Goal: Task Accomplishment & Management: Manage account settings

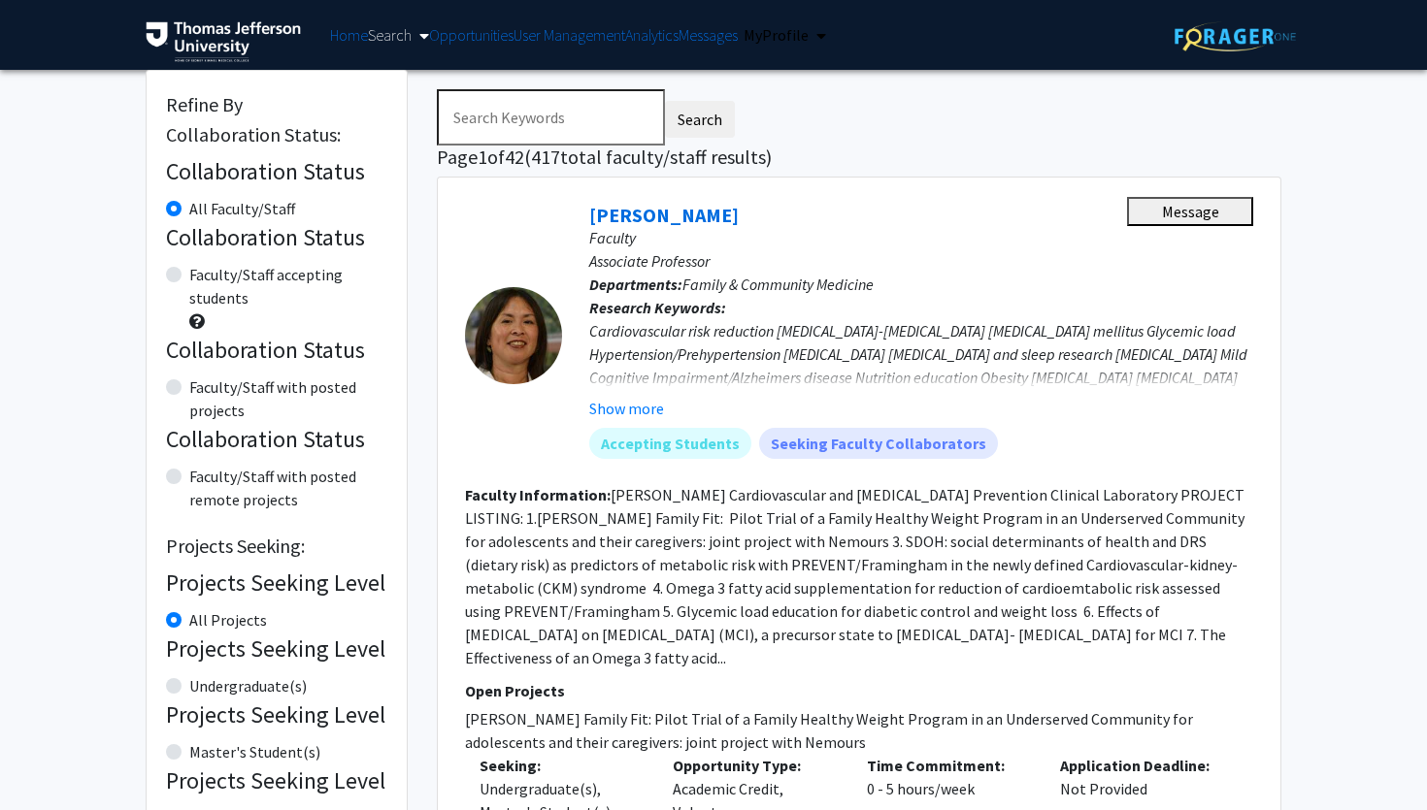
click at [368, 34] on link "Search" at bounding box center [398, 34] width 61 height 19
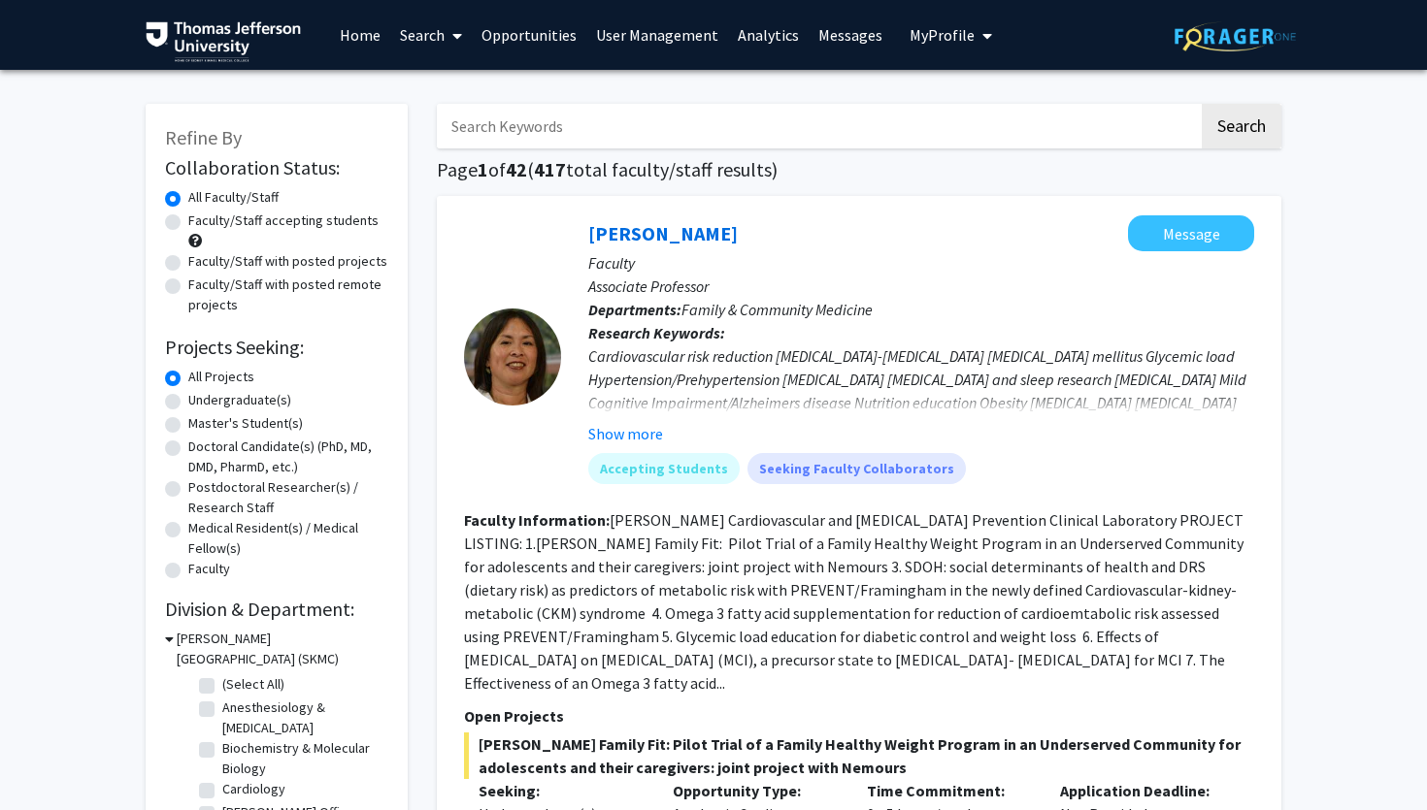
click at [422, 10] on link "Search" at bounding box center [431, 35] width 82 height 68
click at [441, 82] on span "Faculty/Staff" at bounding box center [461, 89] width 143 height 39
click at [645, 46] on link "User Management" at bounding box center [657, 35] width 142 height 68
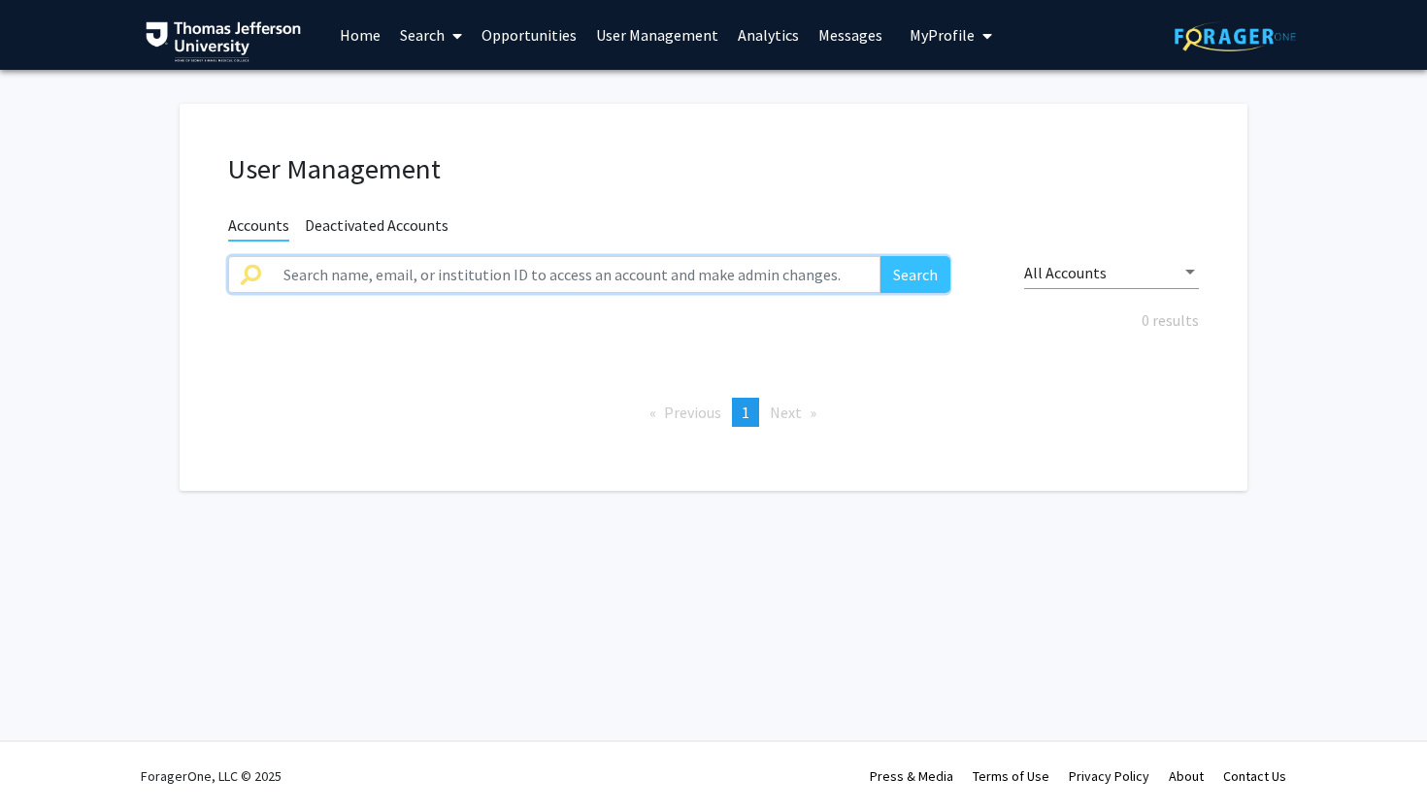
click at [531, 280] on input "text" at bounding box center [576, 274] width 609 height 37
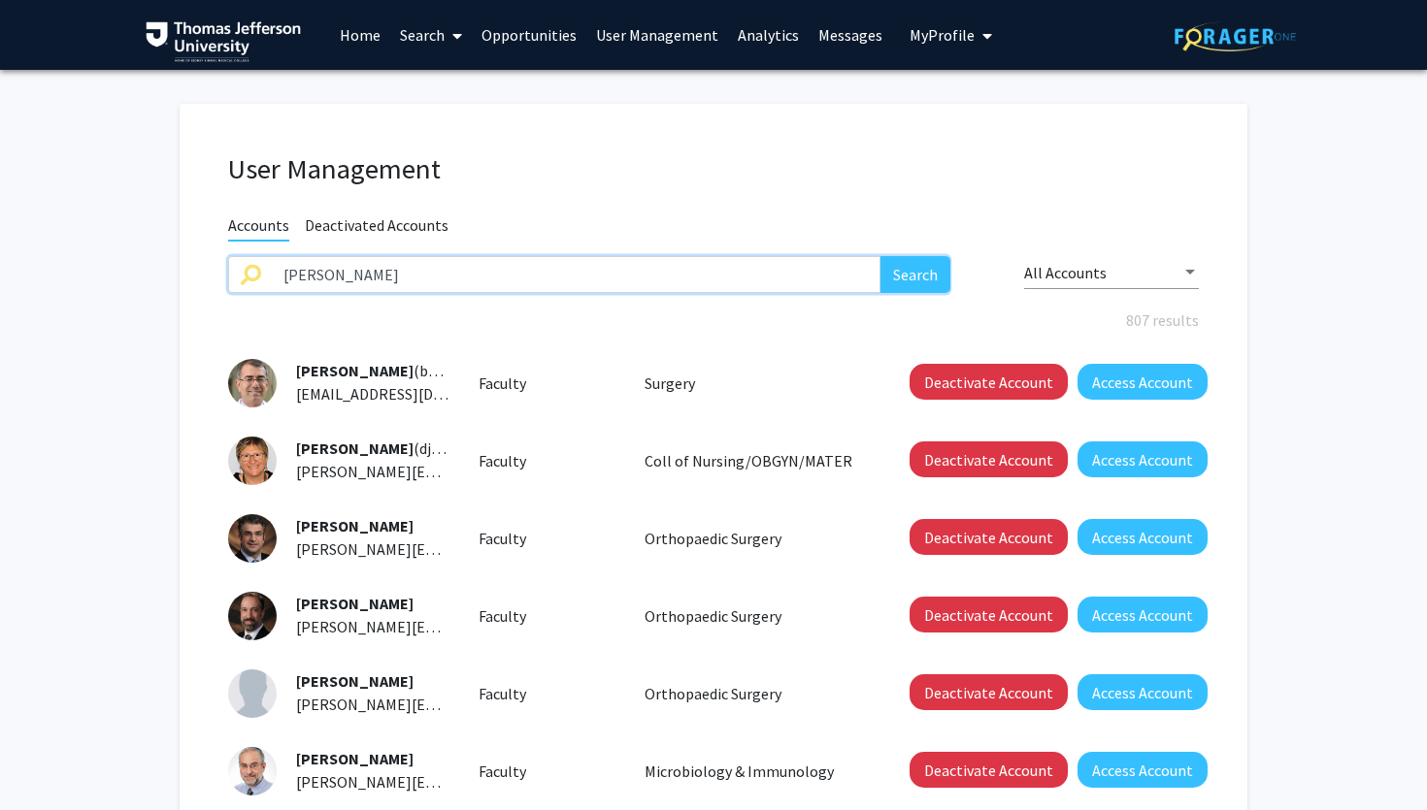
type input "meredith cohen"
click at [880, 256] on button "Search" at bounding box center [915, 274] width 70 height 37
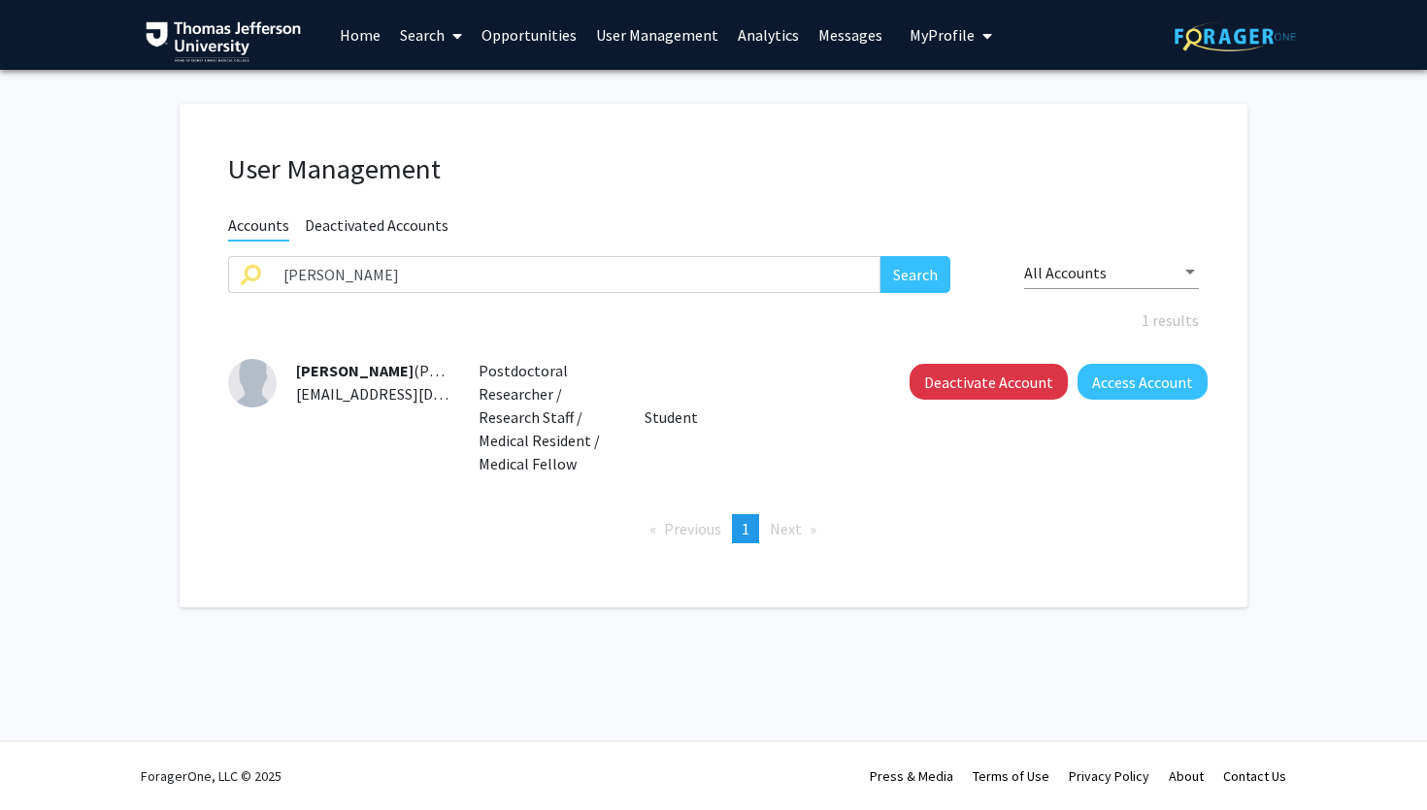
drag, startPoint x: 298, startPoint y: 372, endPoint x: 401, endPoint y: 371, distance: 102.9
click at [401, 371] on span "Meredith Cohen" at bounding box center [354, 370] width 117 height 19
click at [485, 281] on input "meredith cohen" at bounding box center [576, 274] width 609 height 37
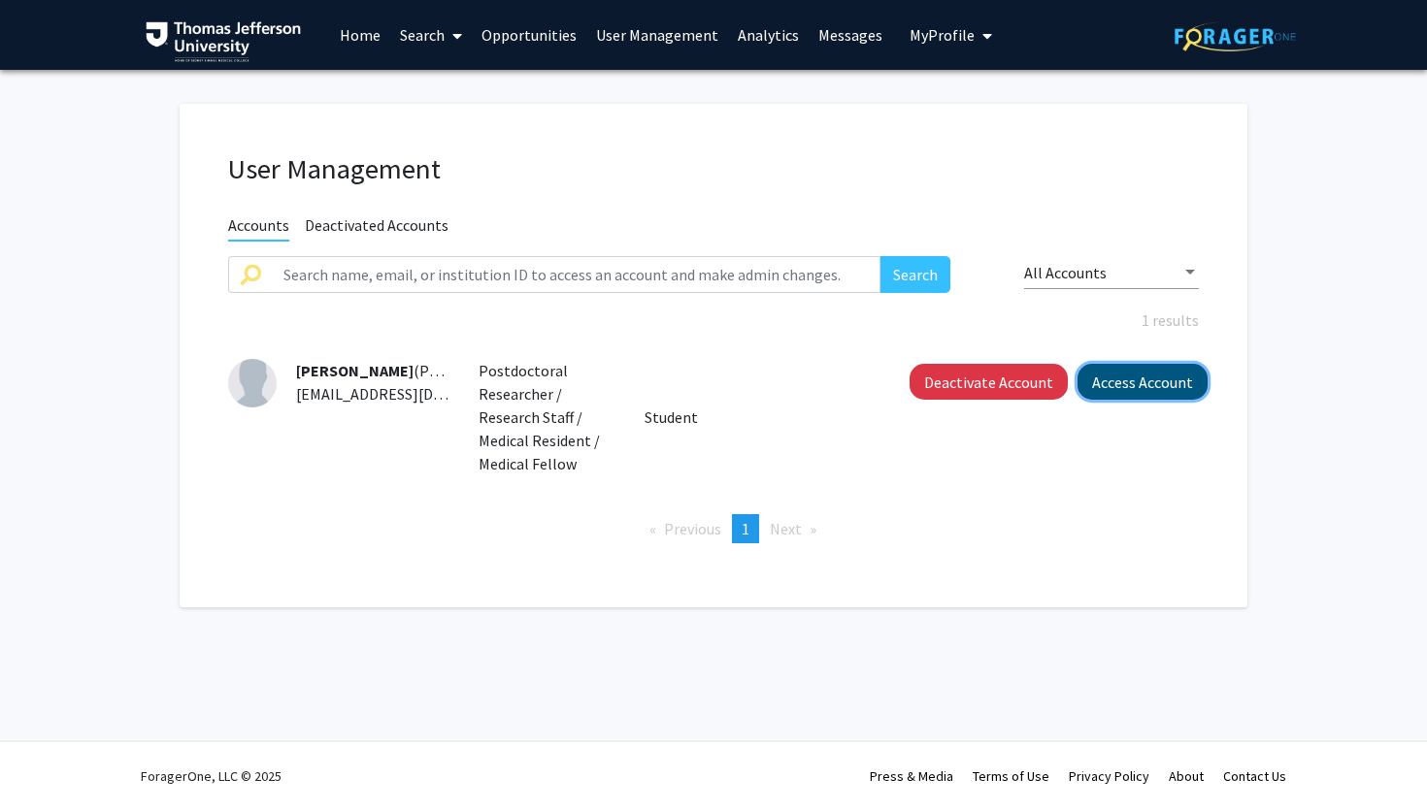
click at [1156, 387] on button "Access Account" at bounding box center [1142, 382] width 130 height 36
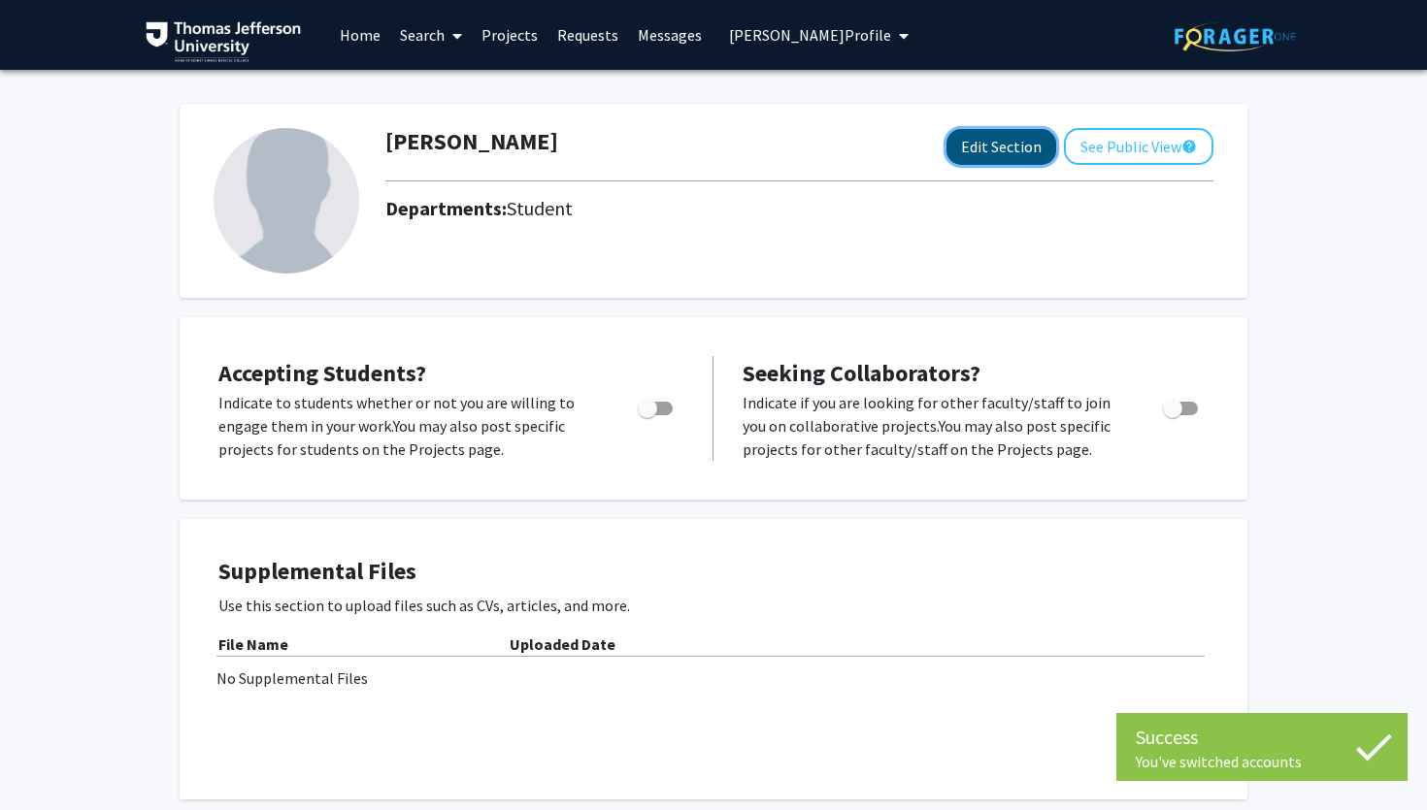
click at [1005, 138] on button "Edit Section" at bounding box center [1001, 147] width 110 height 36
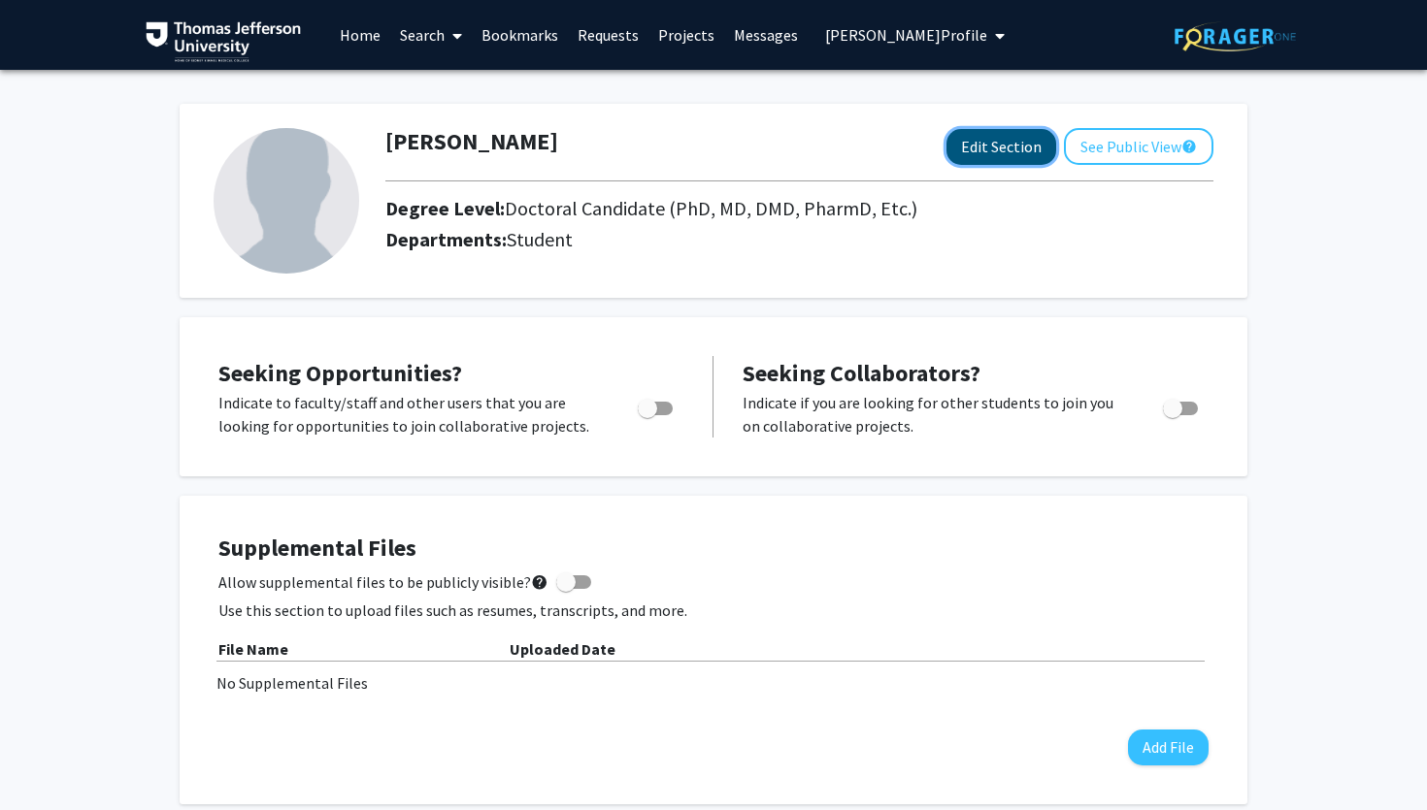
click at [982, 156] on button "Edit Section" at bounding box center [1001, 147] width 110 height 36
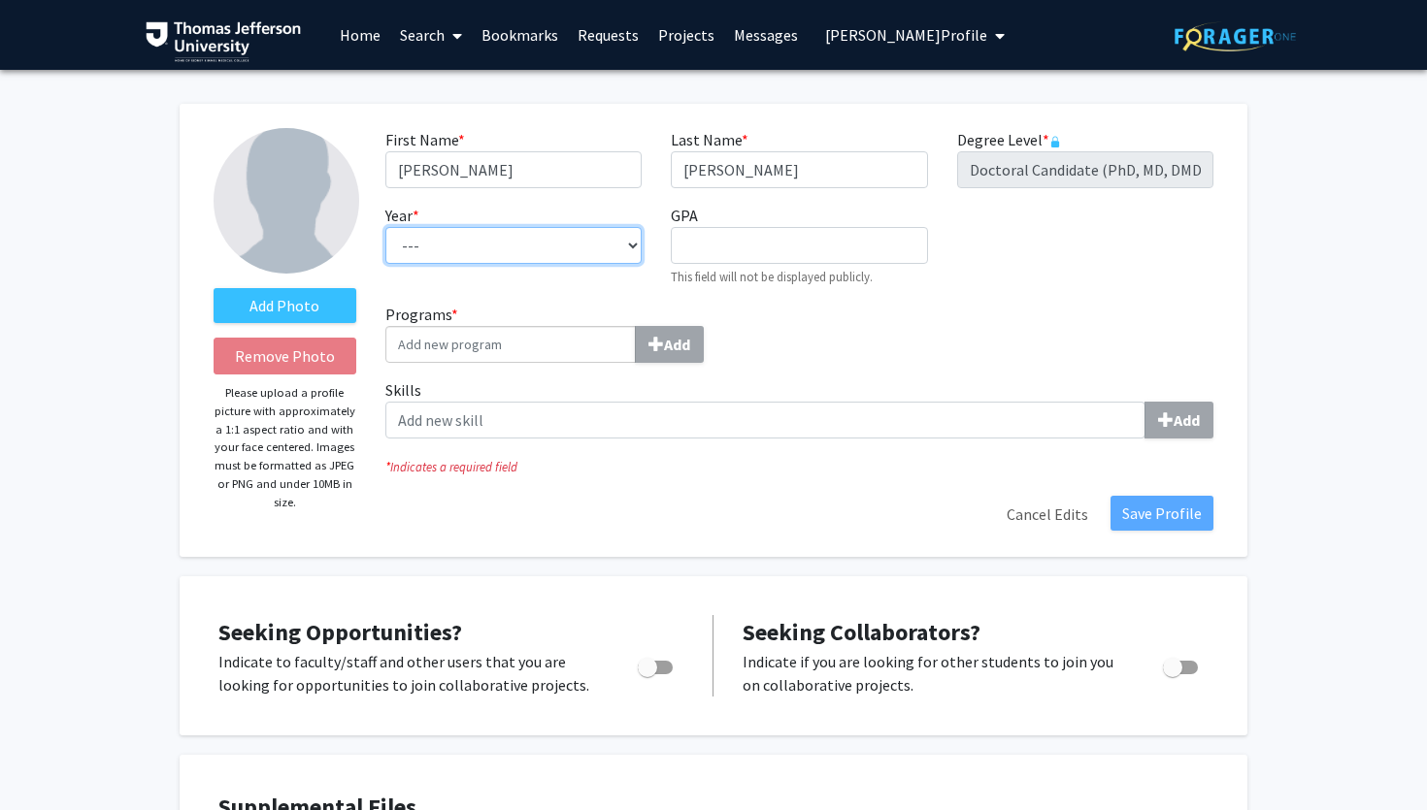
click at [533, 242] on select "--- First Year Second Year Third Year Fourth Year Fifth Year Sixth Year Seventh…" at bounding box center [513, 245] width 256 height 37
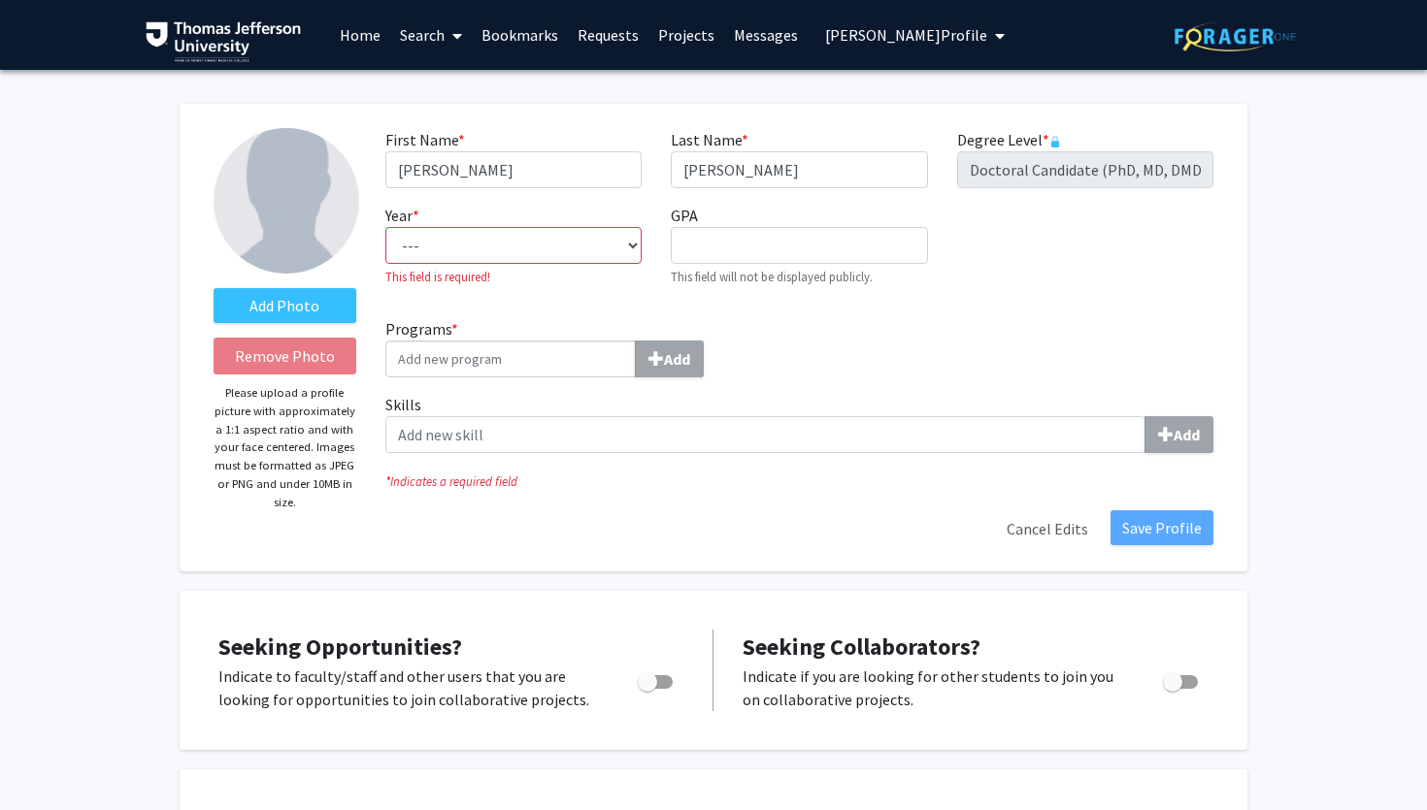
click at [862, 42] on span "Meredith Cohen's Profile" at bounding box center [906, 34] width 162 height 19
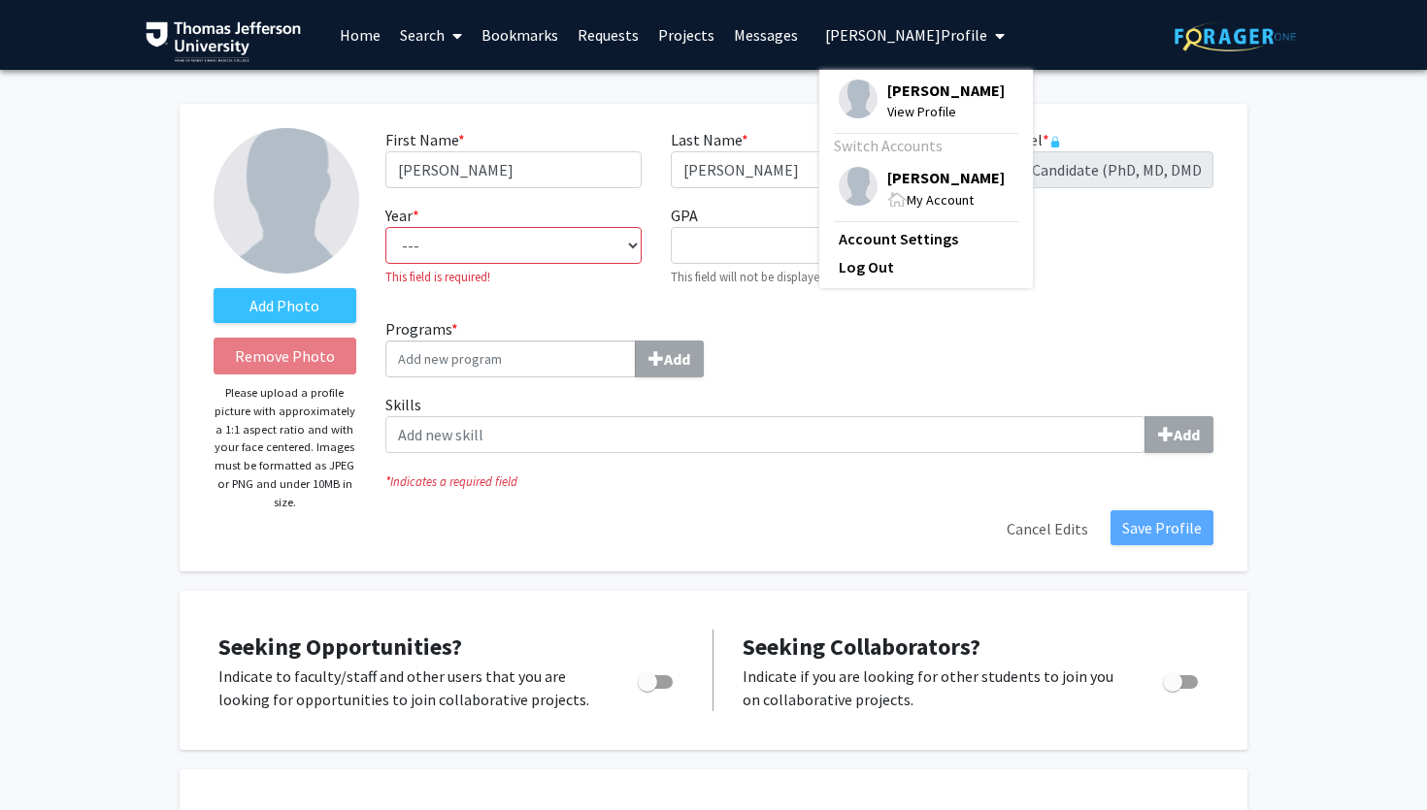
click at [902, 171] on span "[PERSON_NAME]" at bounding box center [945, 177] width 117 height 21
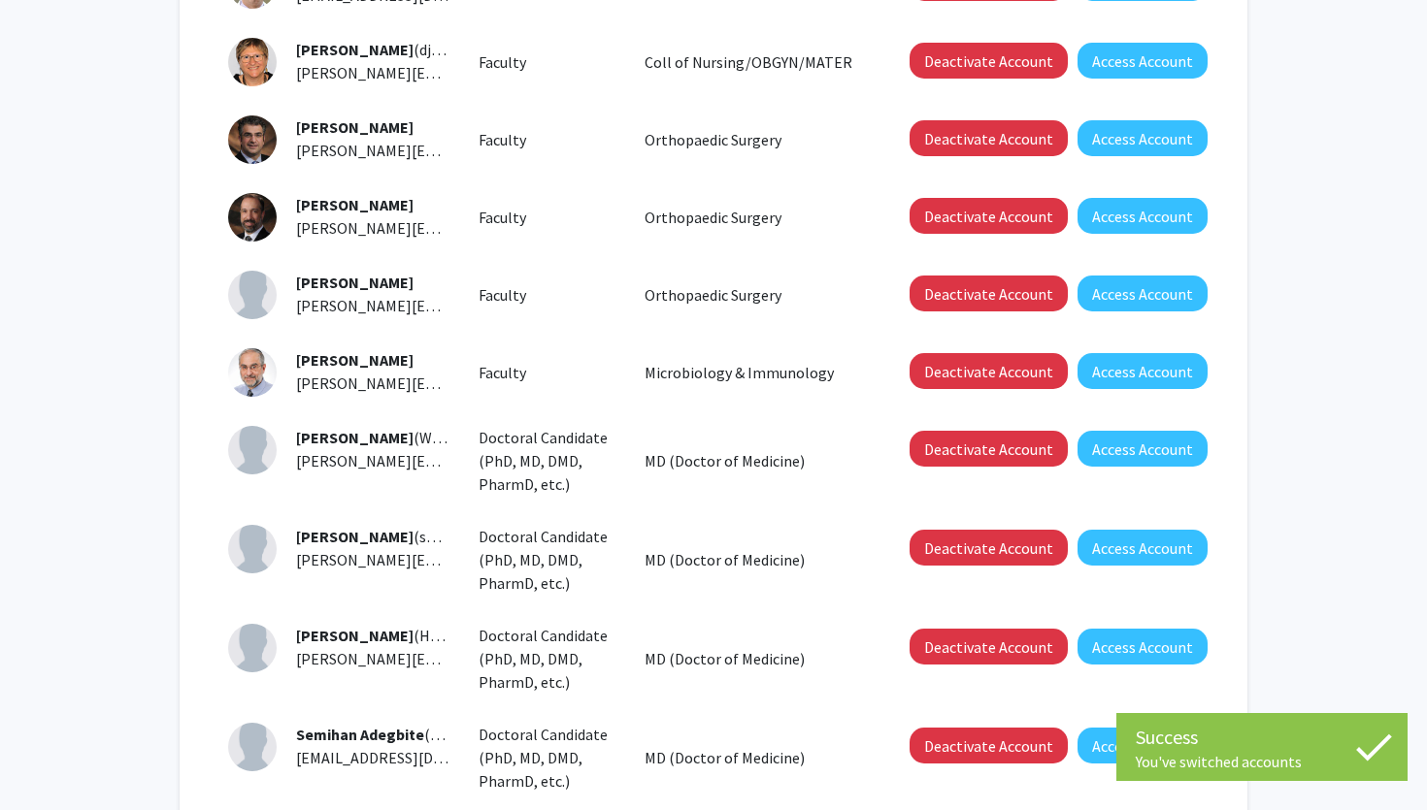
scroll to position [614, 0]
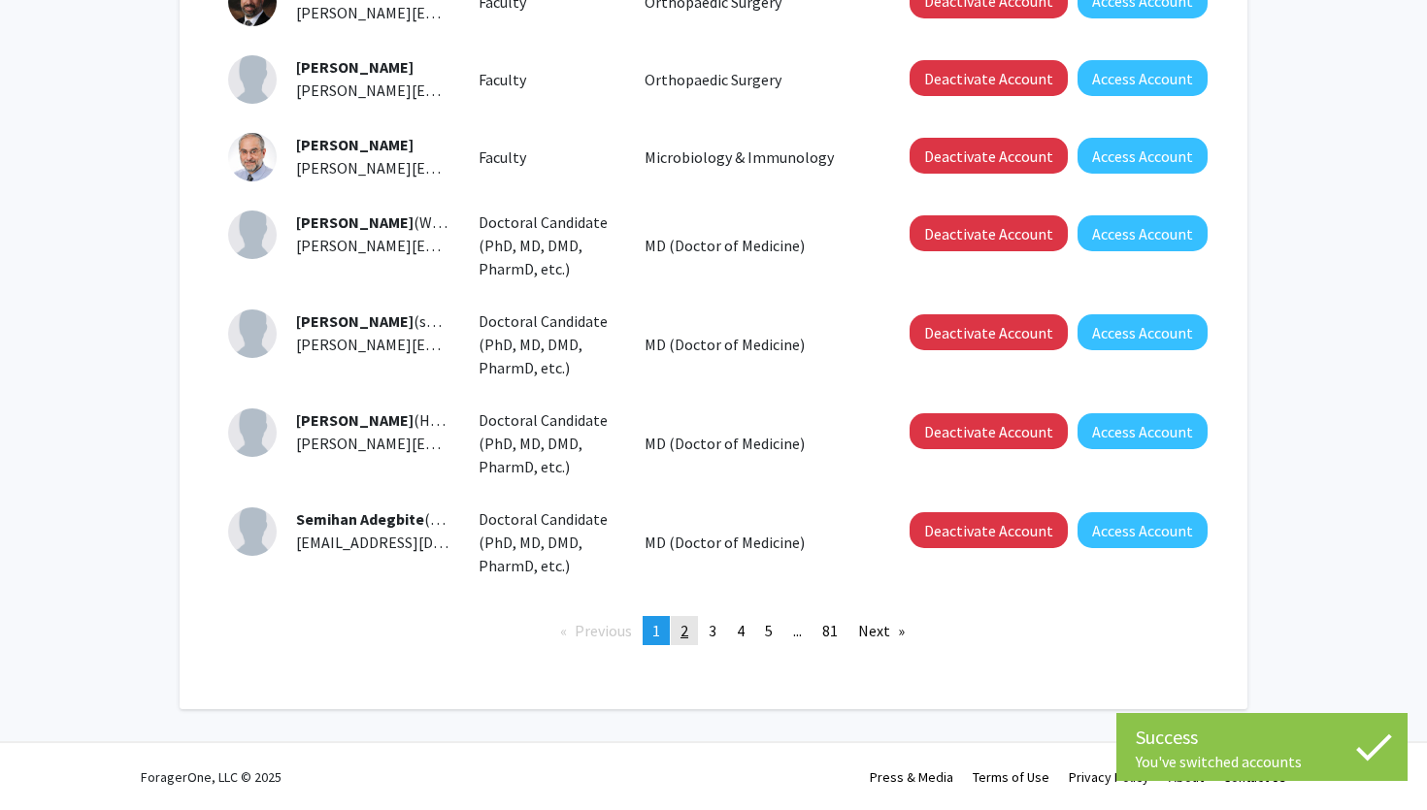
click at [681, 633] on span "2" at bounding box center [684, 630] width 8 height 19
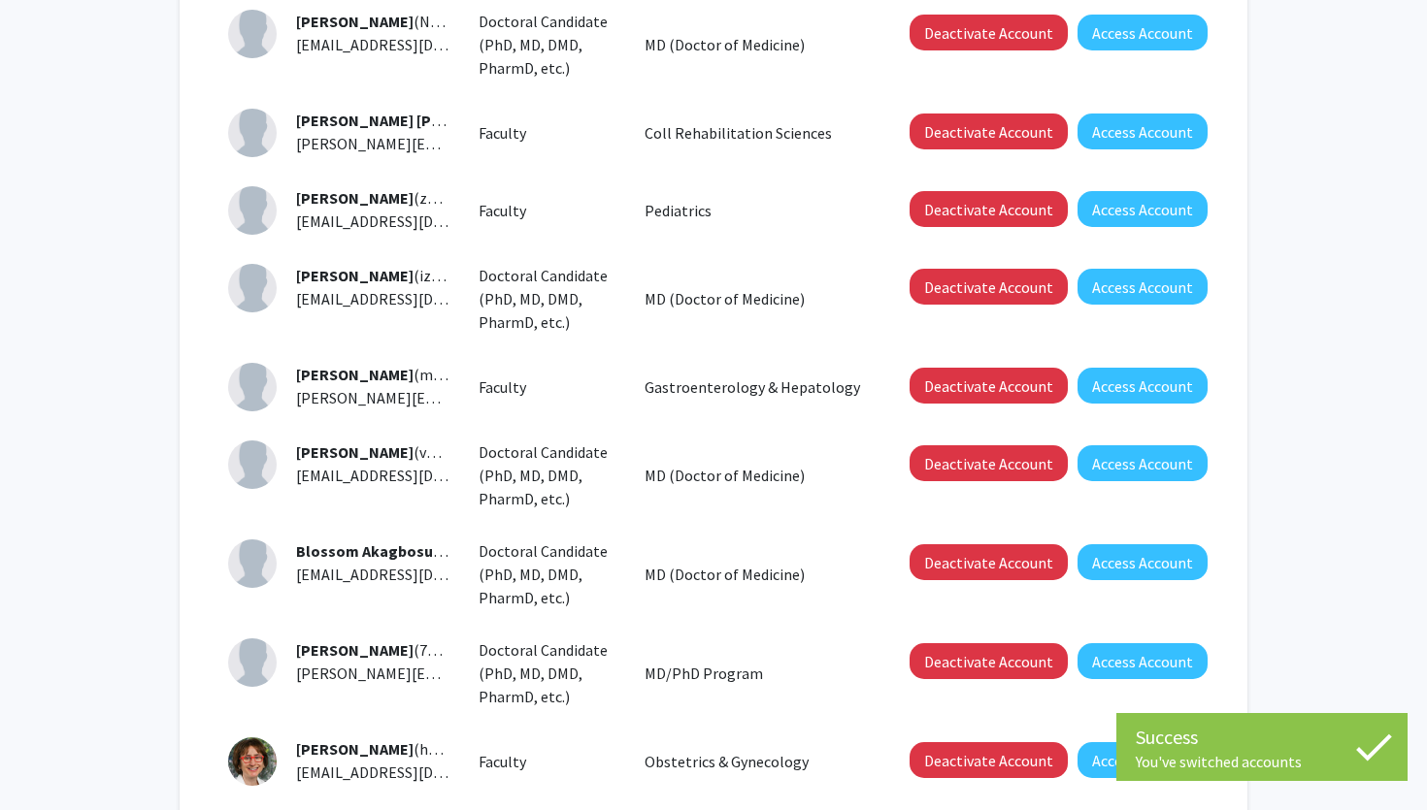
scroll to position [509, 0]
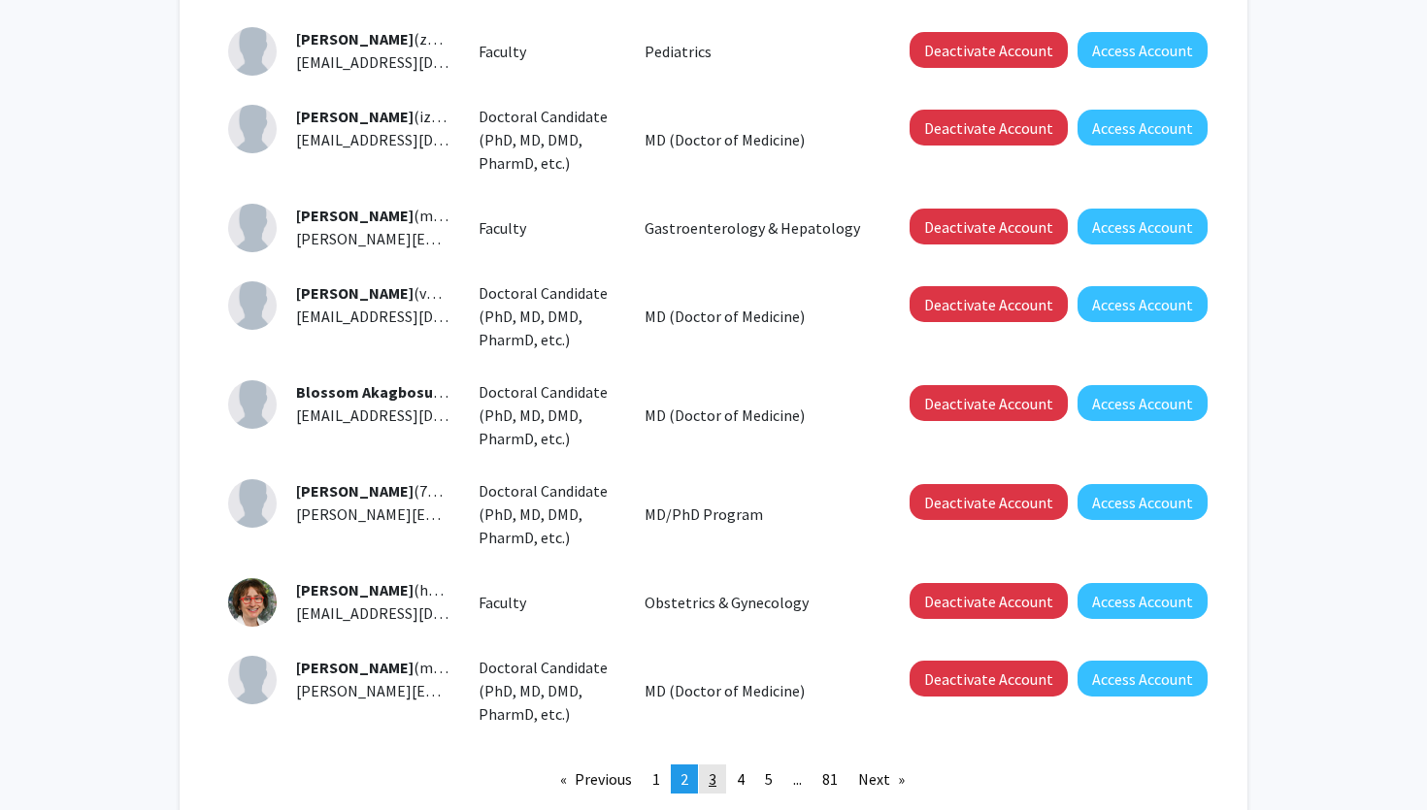
click at [710, 778] on span "3" at bounding box center [712, 779] width 8 height 19
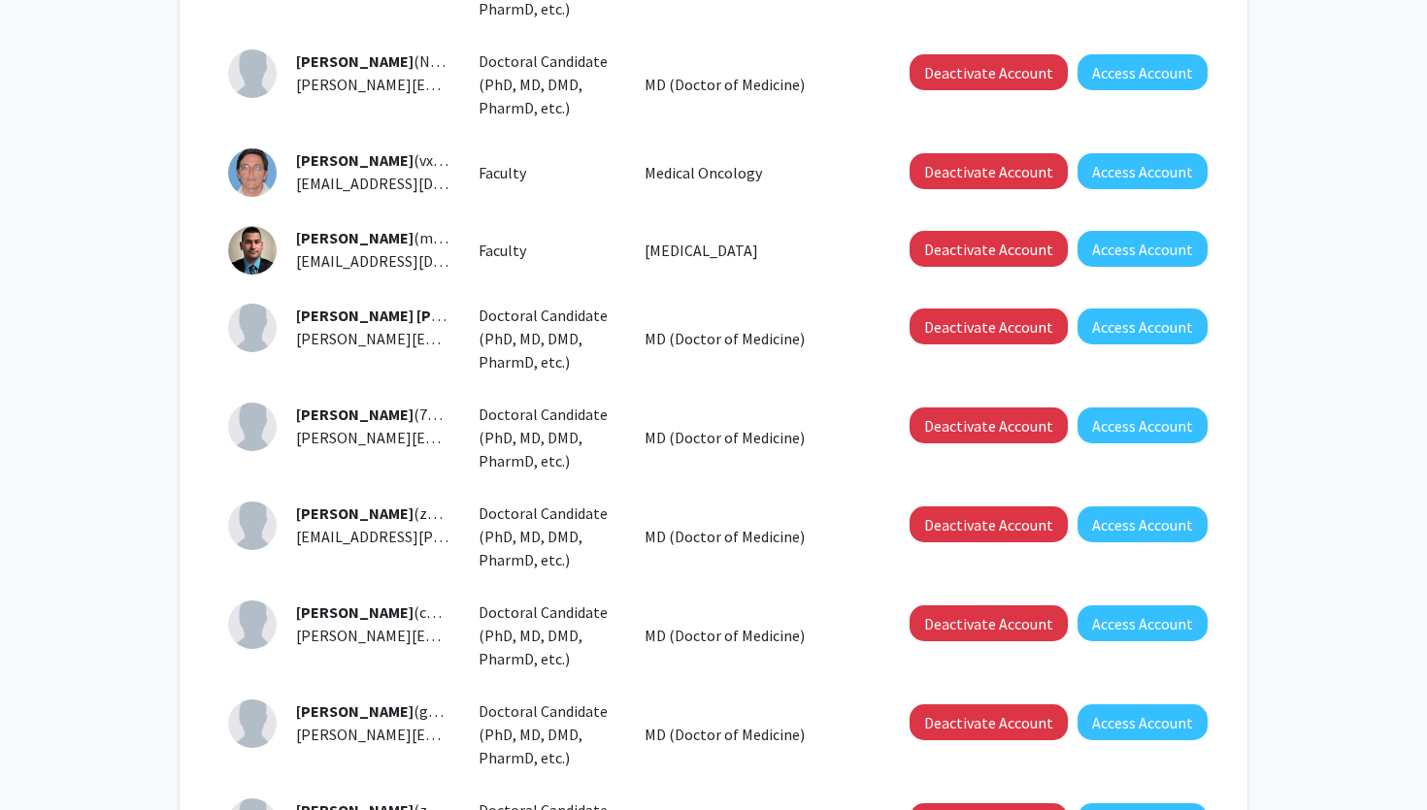
scroll to position [700, 0]
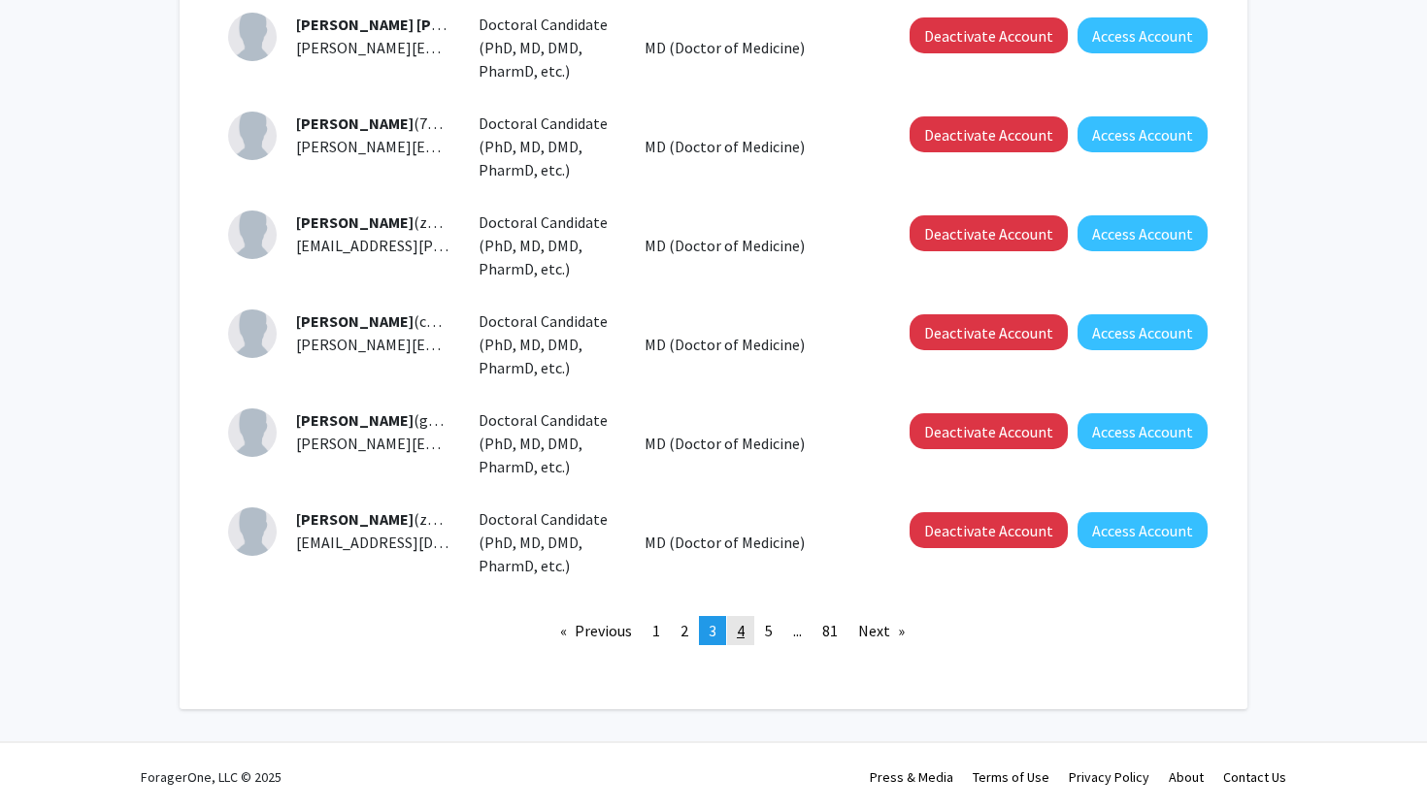
click at [737, 631] on span "4" at bounding box center [741, 630] width 8 height 19
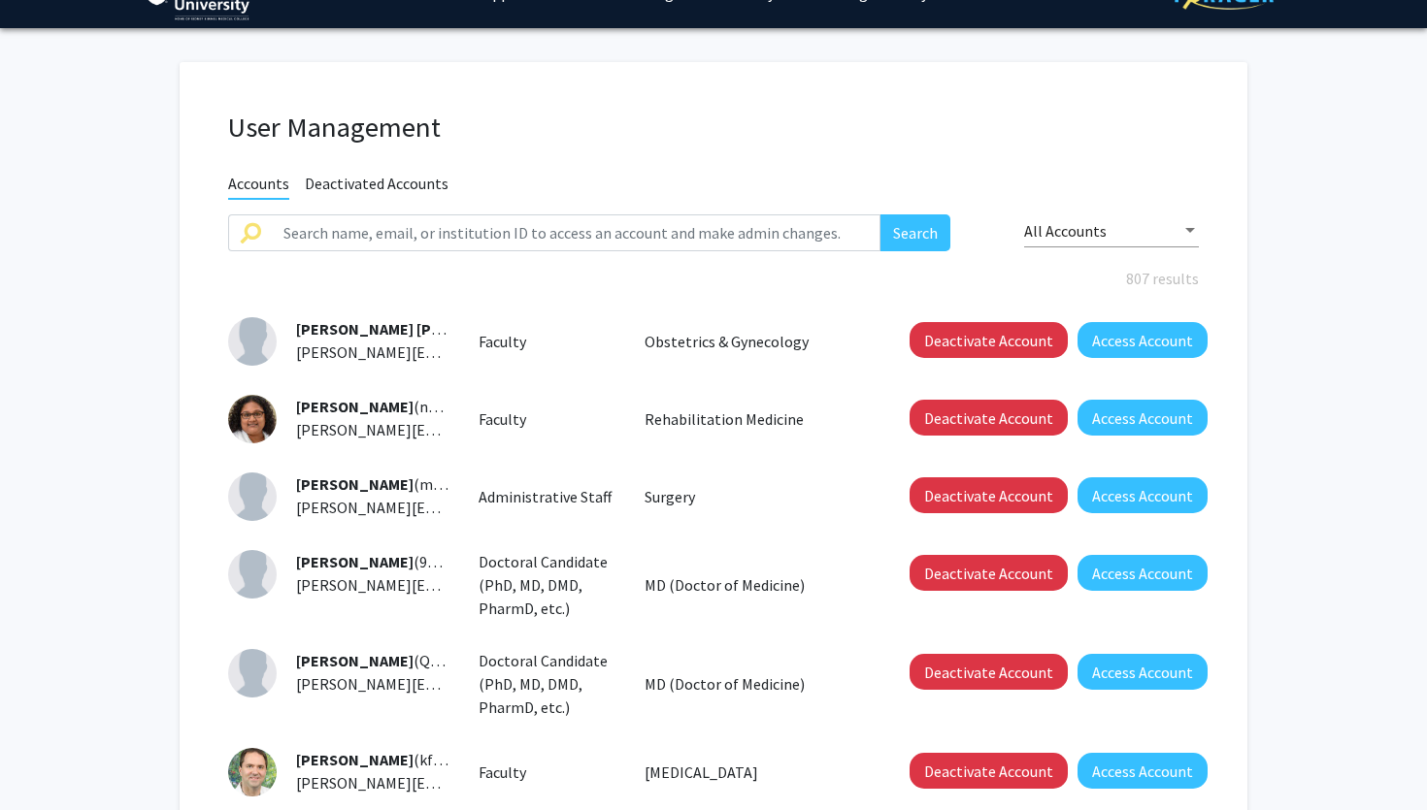
scroll to position [49, 0]
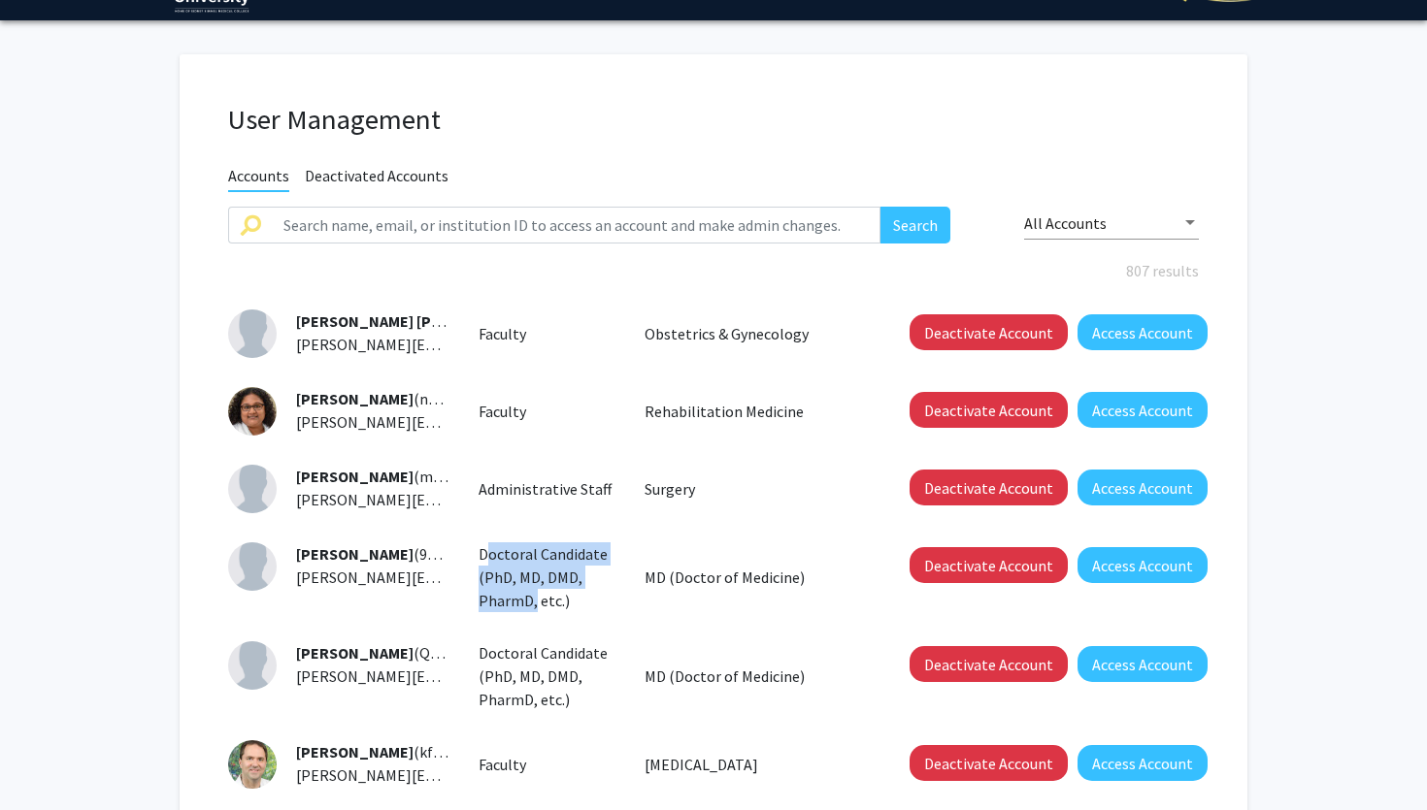
drag, startPoint x: 480, startPoint y: 552, endPoint x: 531, endPoint y: 609, distance: 76.3
click at [531, 609] on div "Doctoral Candidate (PhD, MD, DMD, PharmD, etc.)" at bounding box center [547, 578] width 167 height 70
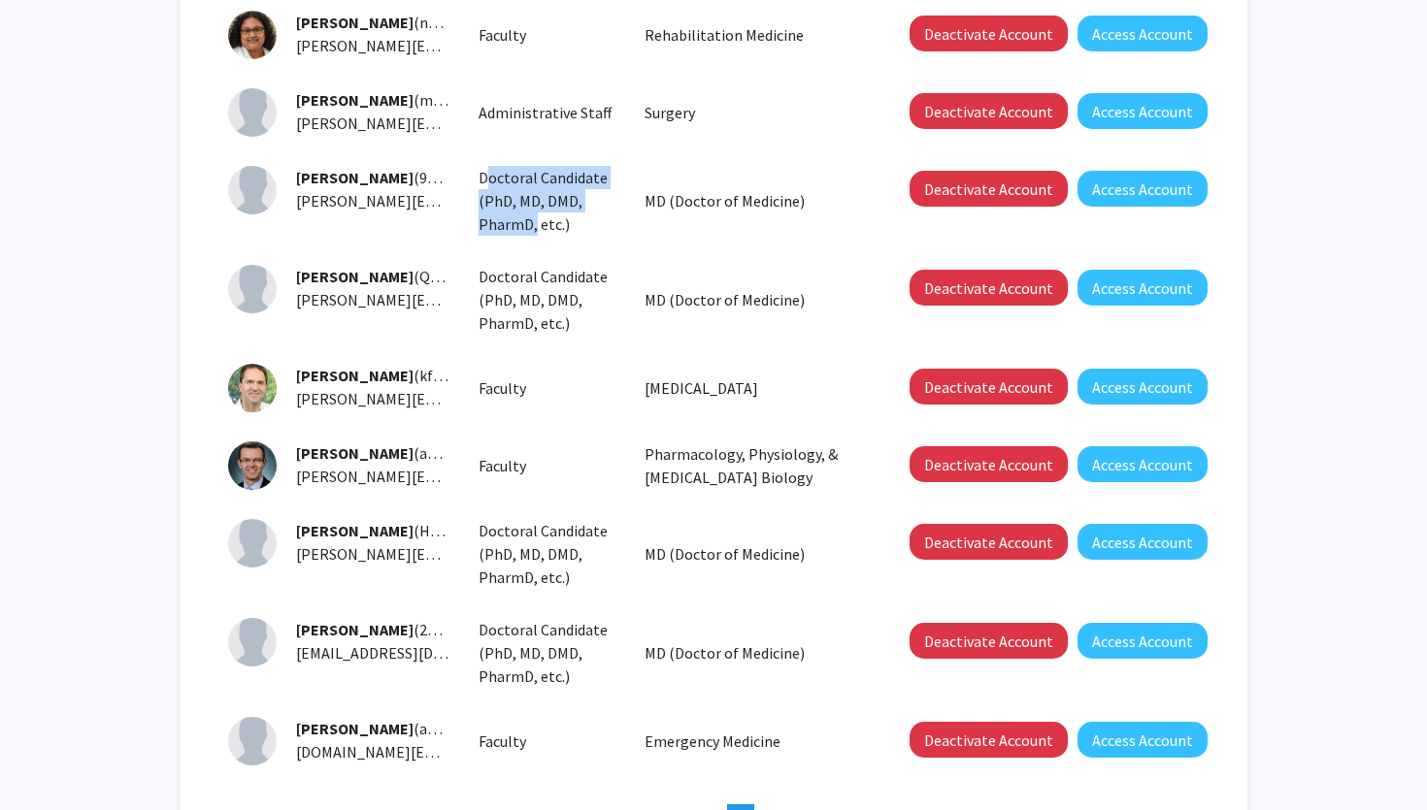
scroll to position [614, 0]
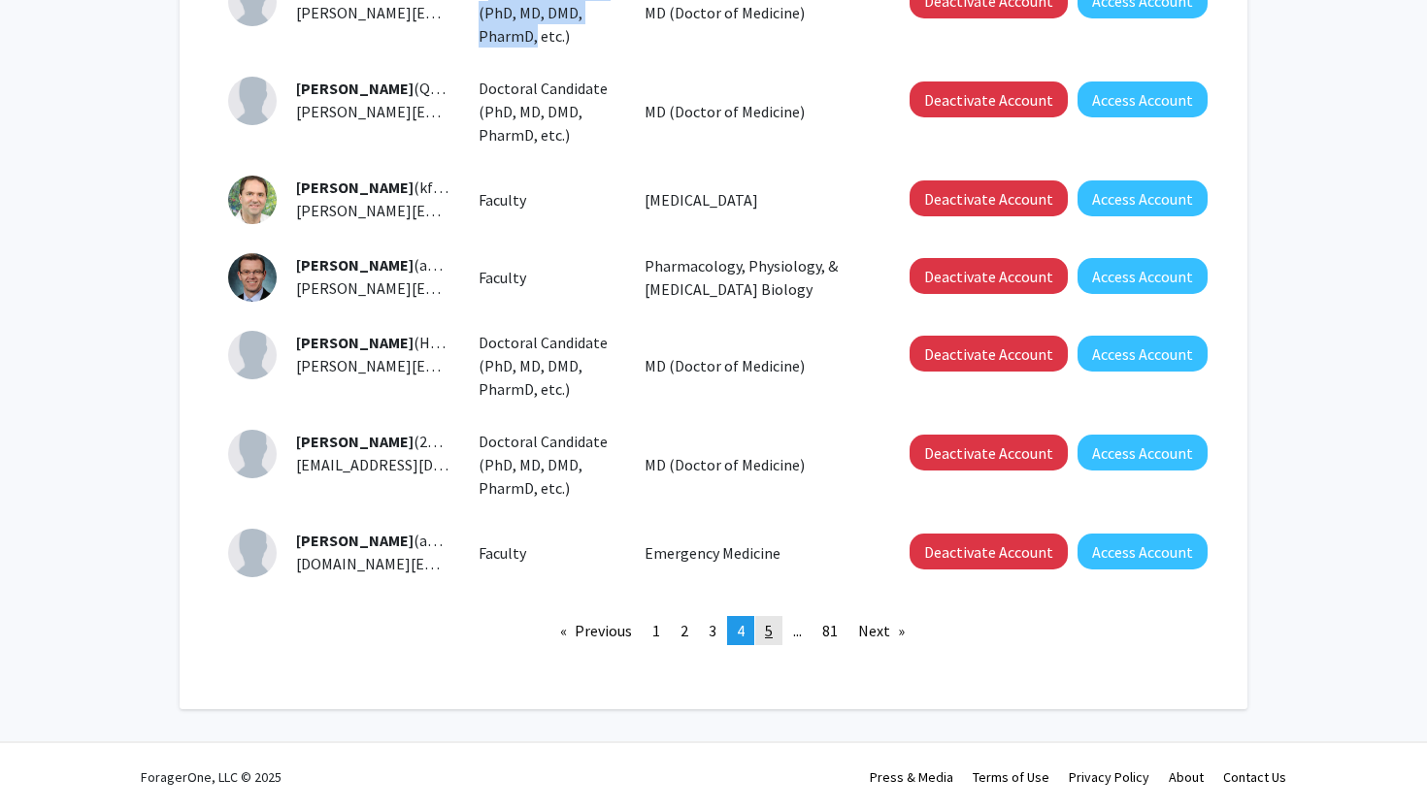
click at [763, 637] on link "page 5" at bounding box center [768, 630] width 27 height 29
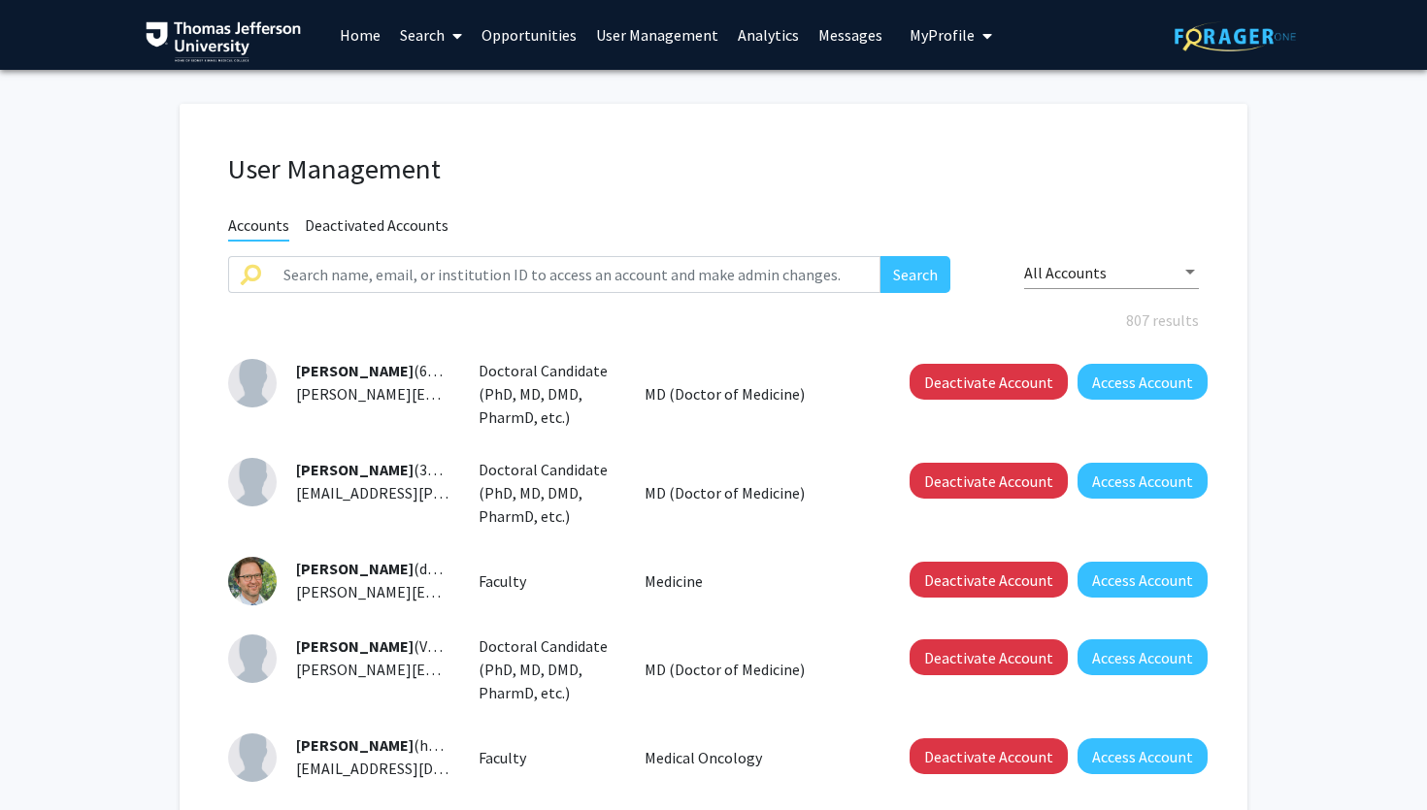
click at [938, 35] on span "My Profile" at bounding box center [941, 34] width 65 height 19
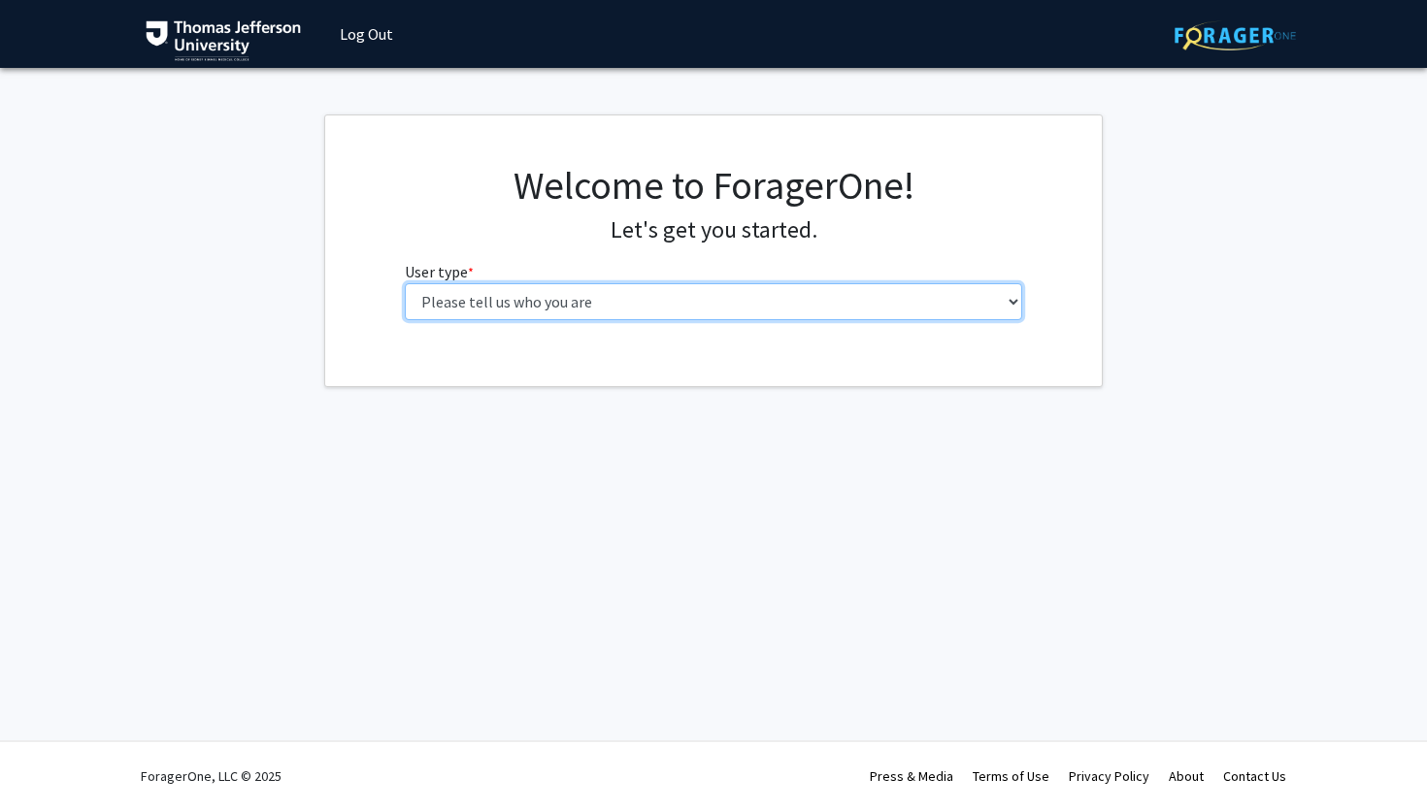
click at [540, 305] on select "Please tell us who you are Undergraduate Student Master's Student Doctoral Cand…" at bounding box center [714, 301] width 618 height 37
select select "3: doc"
click at [405, 283] on select "Please tell us who you are Undergraduate Student Master's Student Doctoral Cand…" at bounding box center [714, 301] width 618 height 37
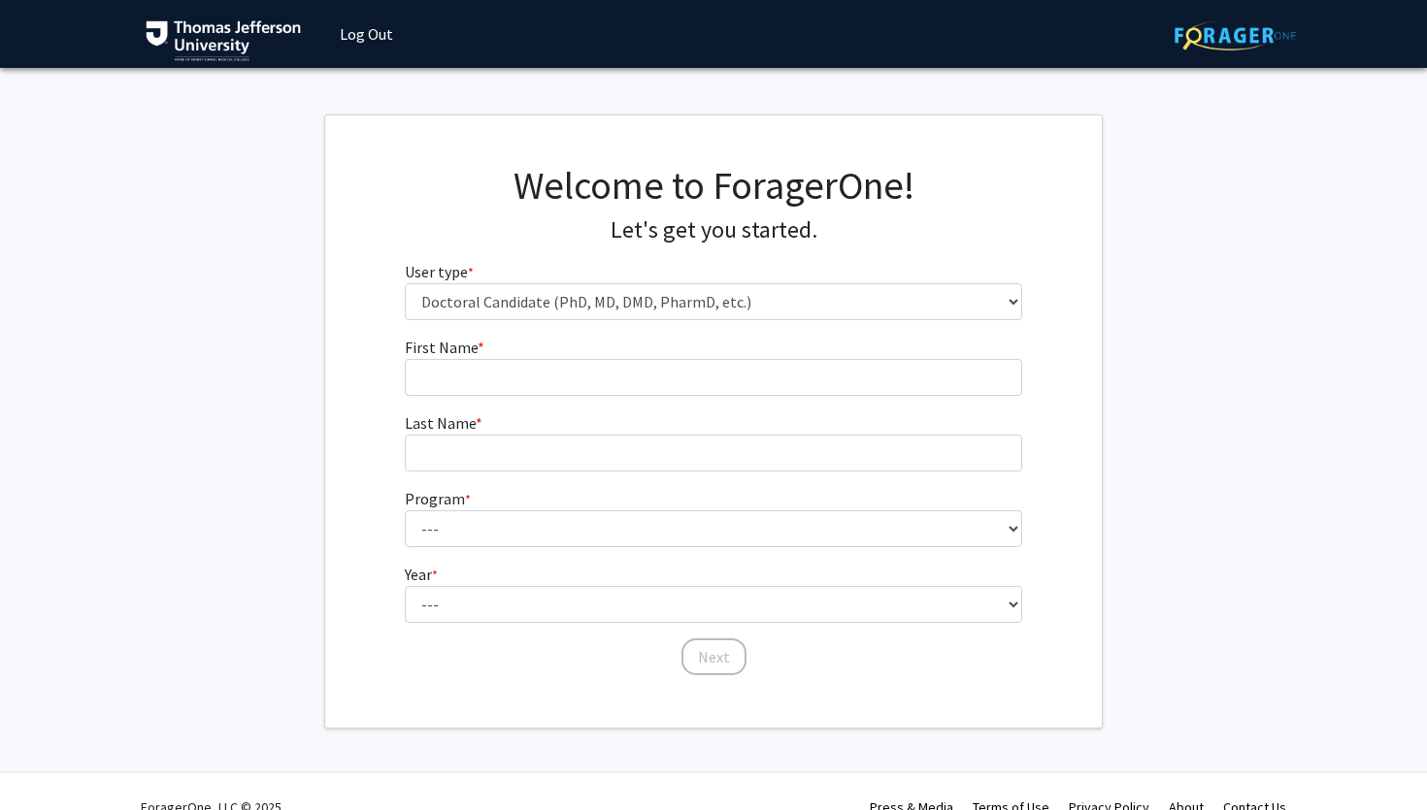
click at [817, 172] on h1 "Welcome to ForagerOne!" at bounding box center [714, 185] width 618 height 47
